Goal: Task Accomplishment & Management: Manage account settings

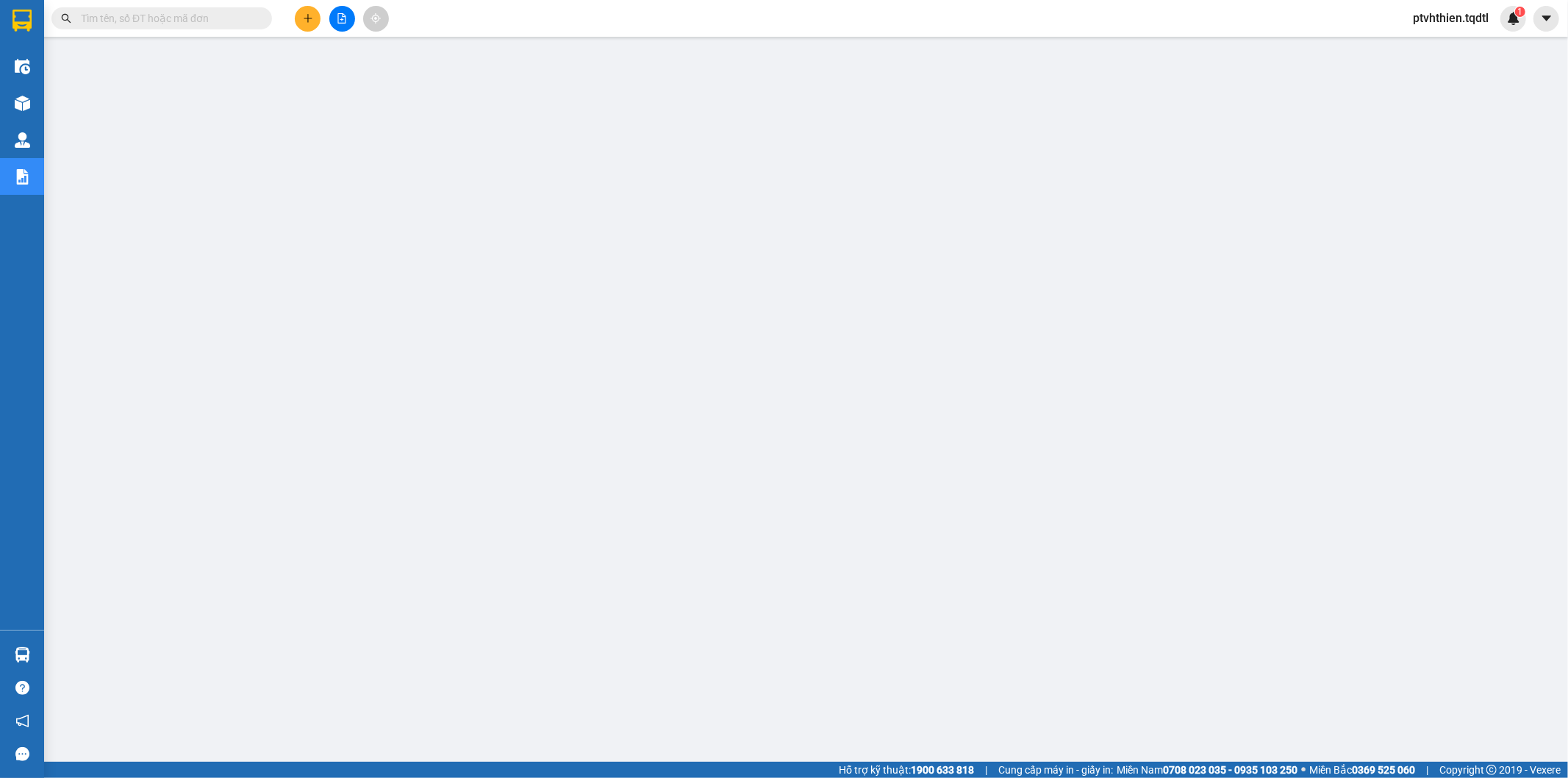
click at [196, 23] on input "text" at bounding box center [168, 18] width 174 height 16
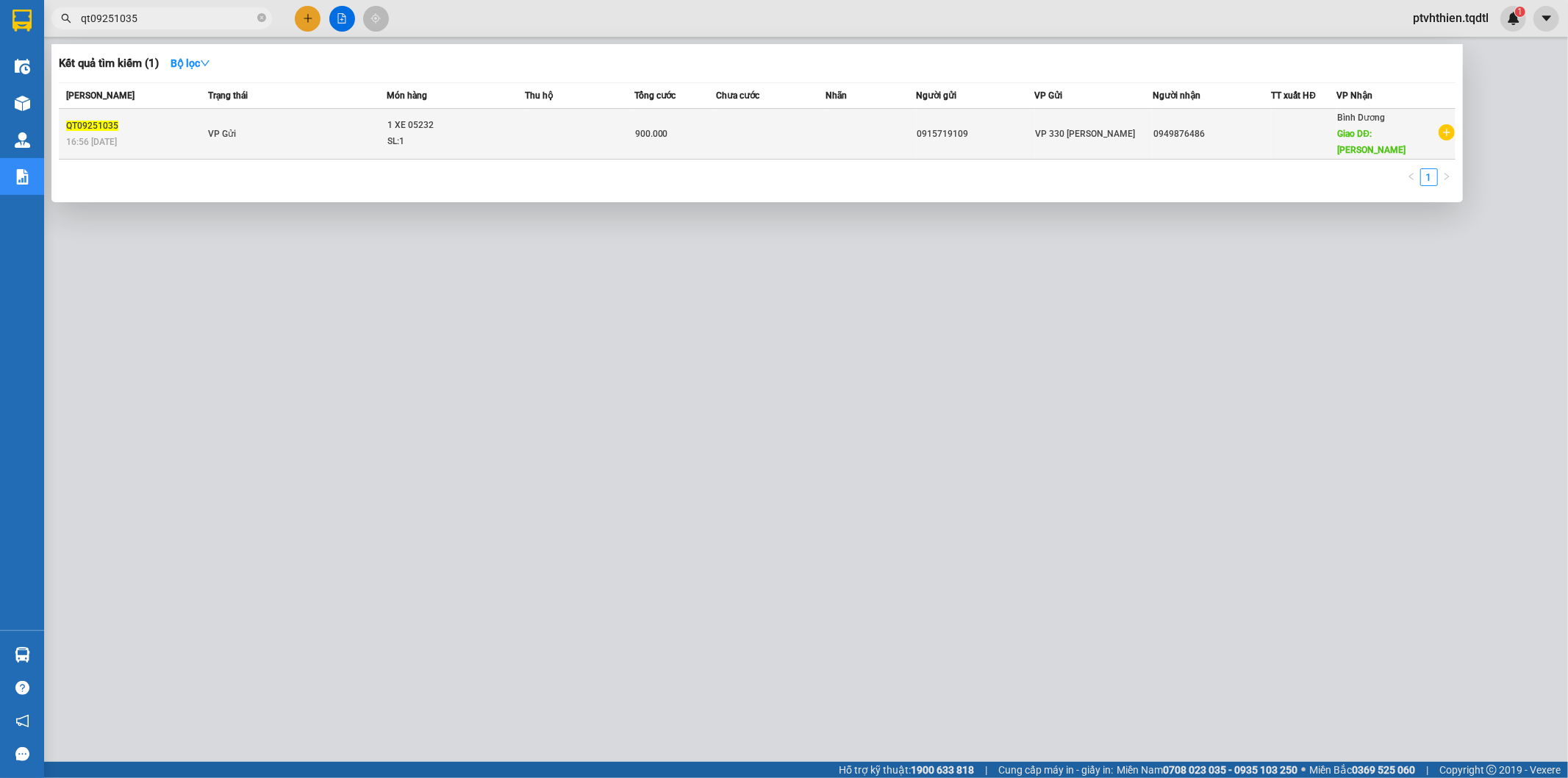
type input "qt09251035"
click at [158, 121] on div "QT09251035" at bounding box center [135, 126] width 138 height 15
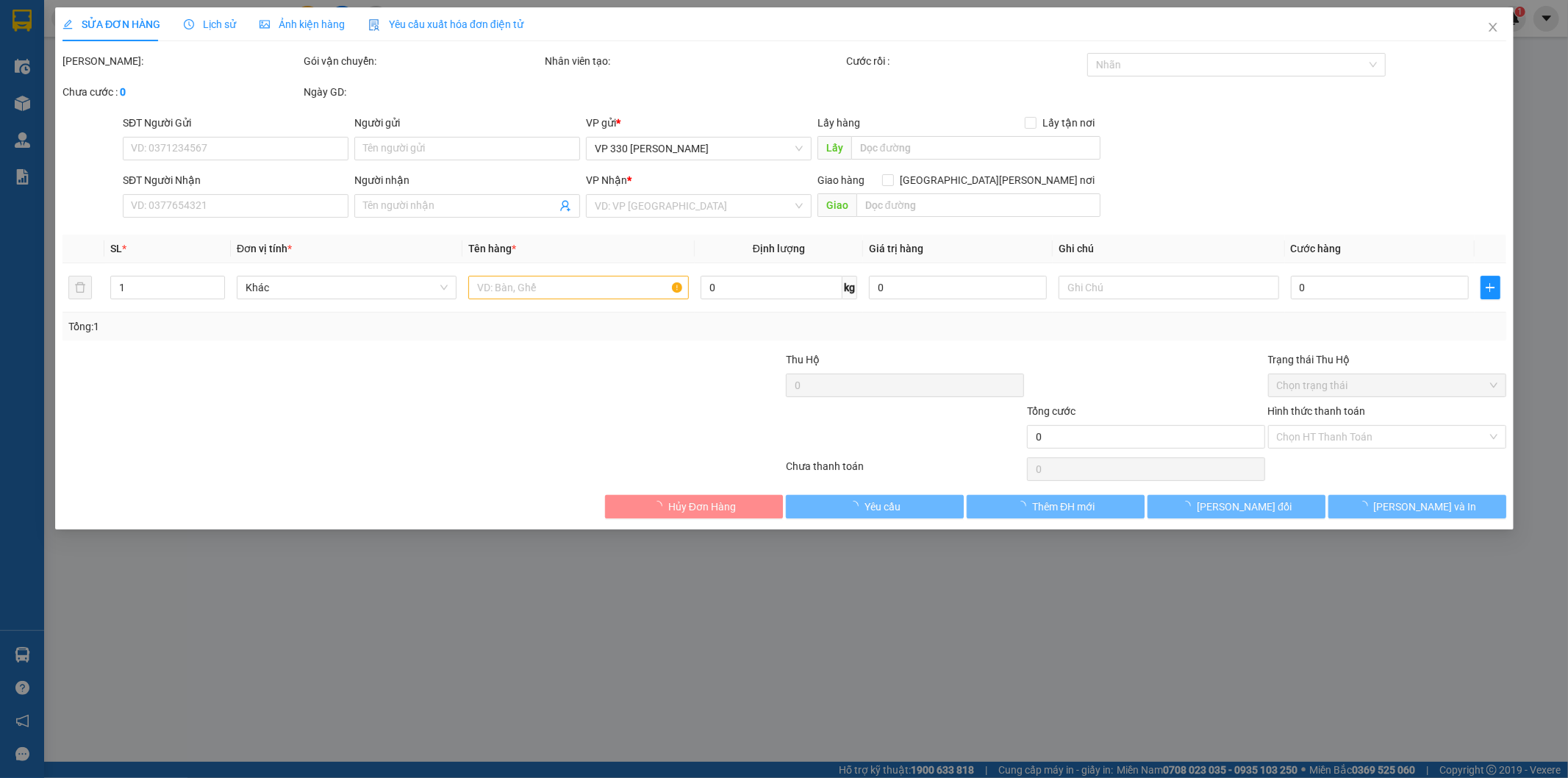
type input "0915719109"
type input "0949876486"
type input "TÂN UYÊN"
type input "900.000"
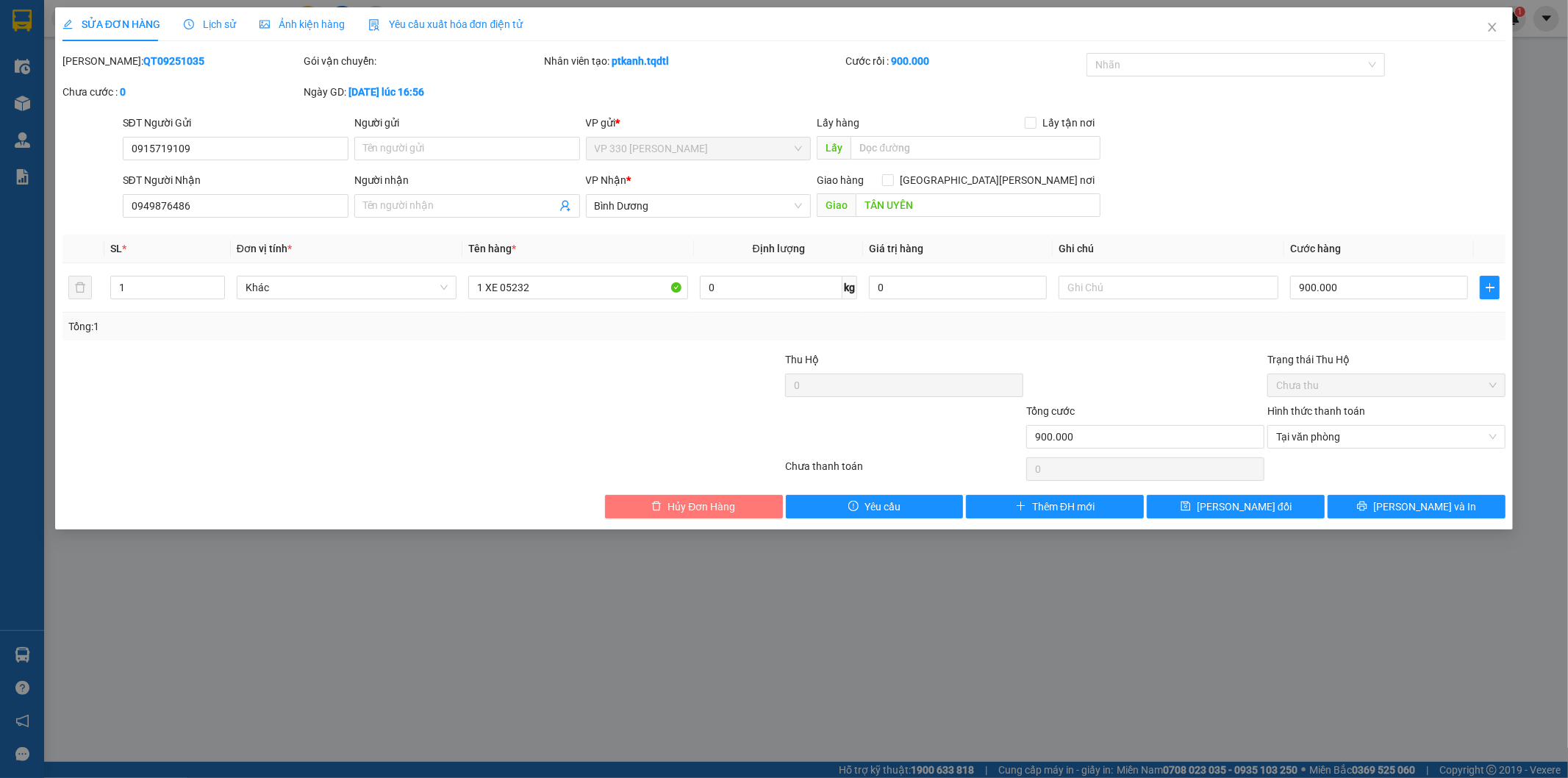
click at [669, 512] on span "Hủy Đơn Hàng" at bounding box center [701, 506] width 68 height 16
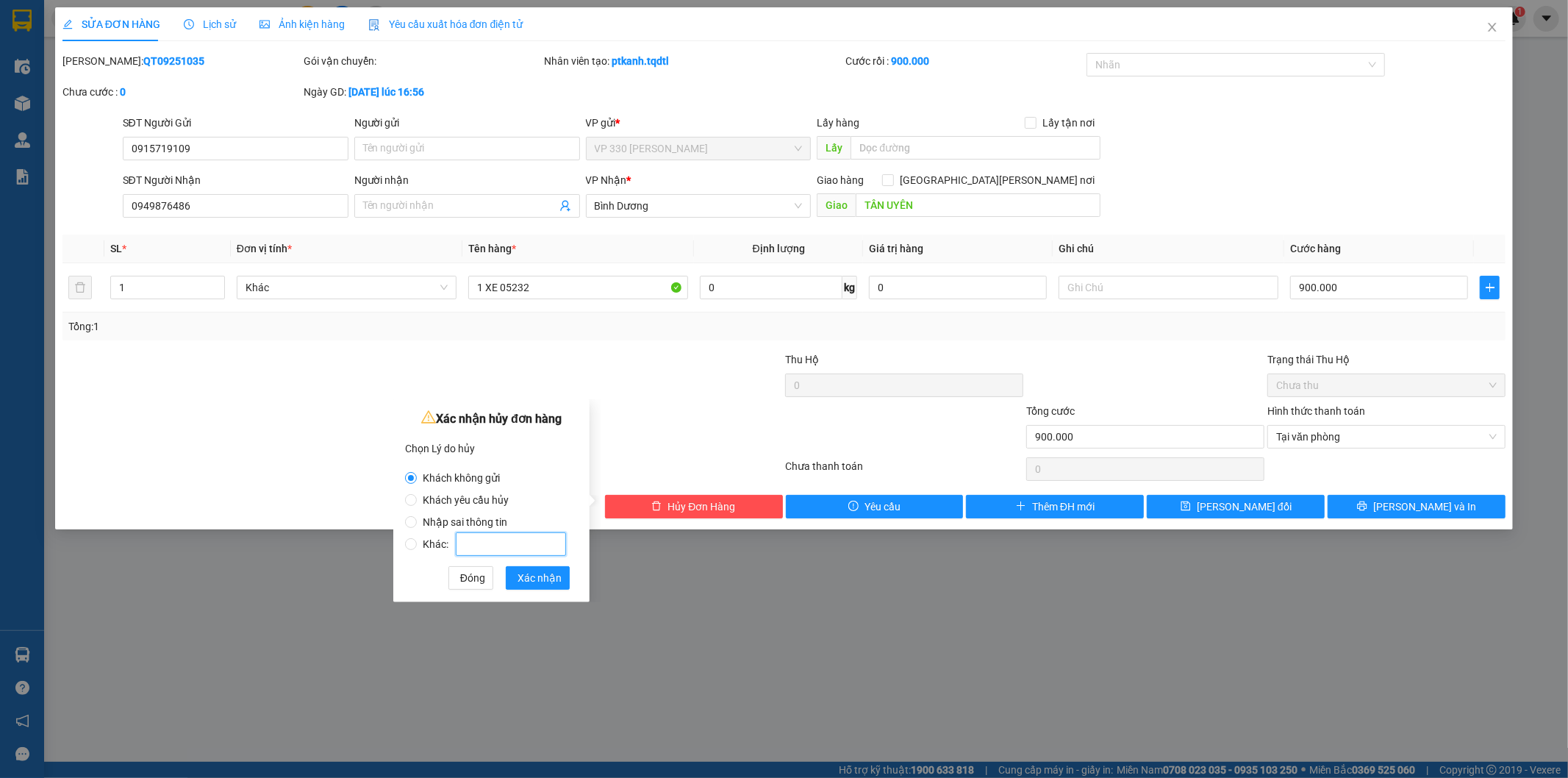
click at [467, 552] on input "Khác:" at bounding box center [511, 545] width 111 height 24
radio input "false"
radio input "true"
type input "[PERSON_NAME] trả cước"
click at [532, 585] on button "Xác nhận" at bounding box center [537, 578] width 64 height 24
